Goal: Use online tool/utility: Utilize a website feature to perform a specific function

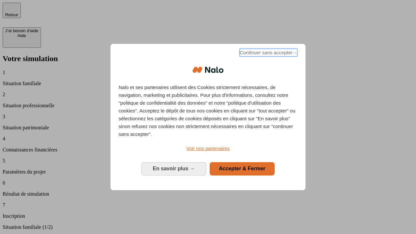
click at [268, 54] on span "Continuer sans accepter →" at bounding box center [269, 53] width 58 height 8
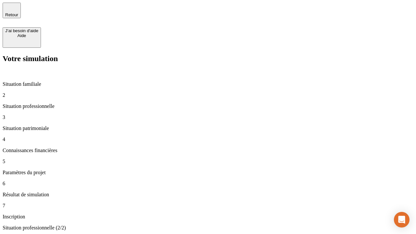
type input "70 000"
type input "1 000"
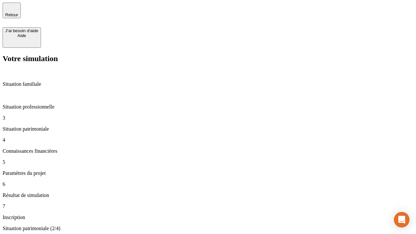
type input "800"
type input "6"
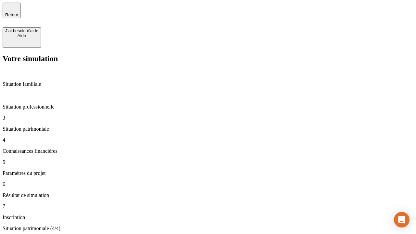
type input "400"
type input "3"
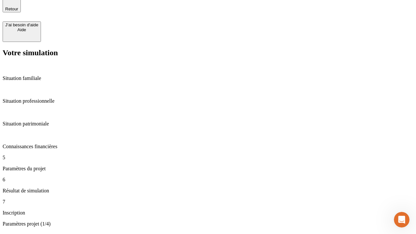
scroll to position [20, 0]
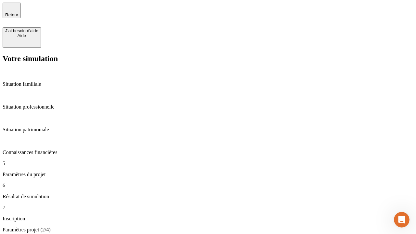
type input "35"
type input "500"
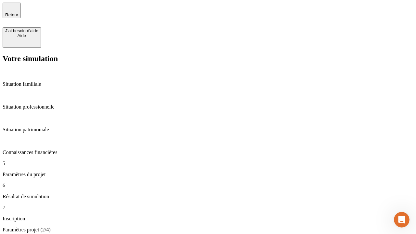
type input "640"
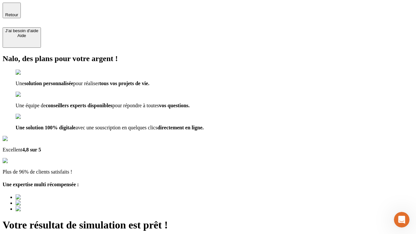
scroll to position [5, 0]
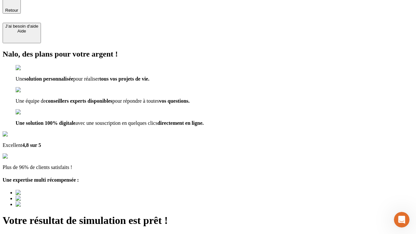
type input "[EMAIL_ADDRESS][DOMAIN_NAME]"
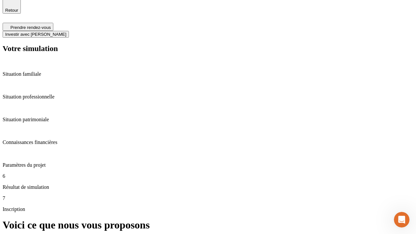
click at [66, 32] on span "Investir avec [PERSON_NAME]" at bounding box center [35, 34] width 61 height 5
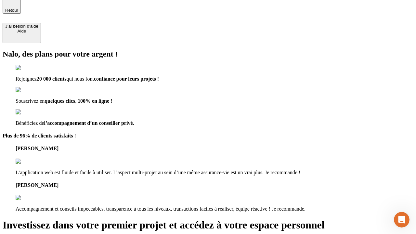
scroll to position [4, 0]
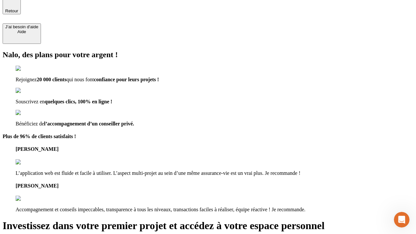
type input "abc"
